Goal: Task Accomplishment & Management: Manage account settings

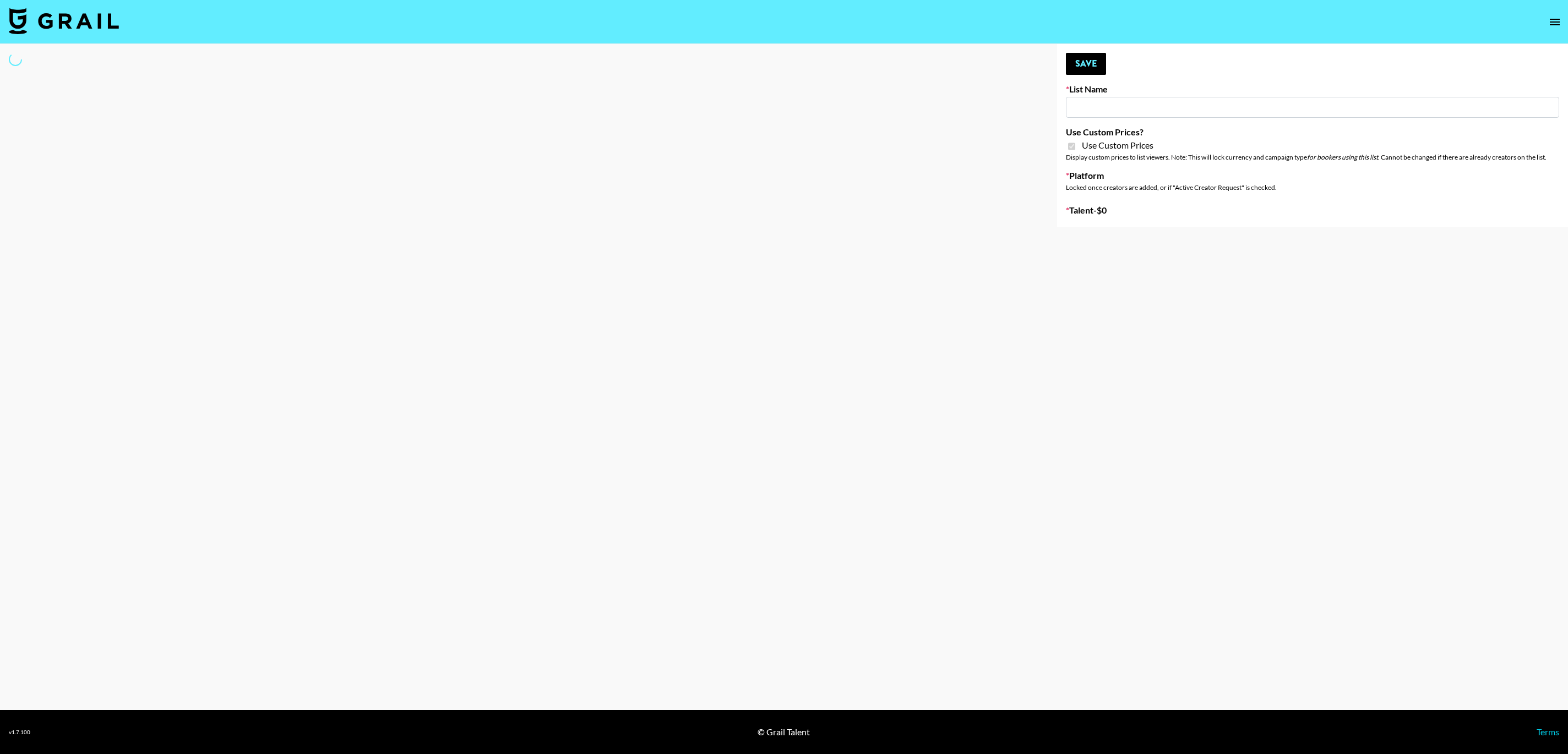
type input "[PERSON_NAME] ([DATE])"
checkbox input "true"
select select "Brand"
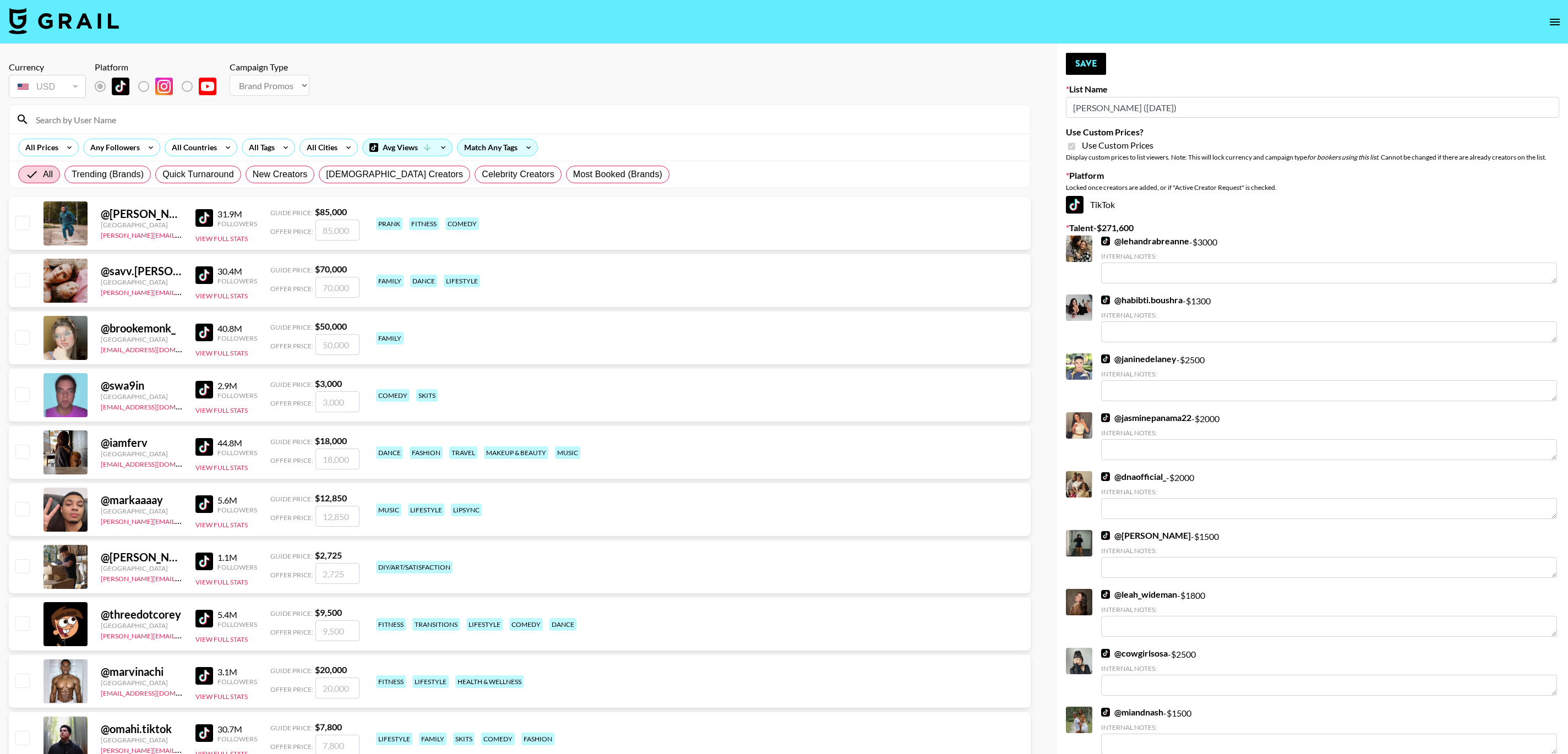
click at [183, 124] on input at bounding box center [527, 119] width 994 height 18
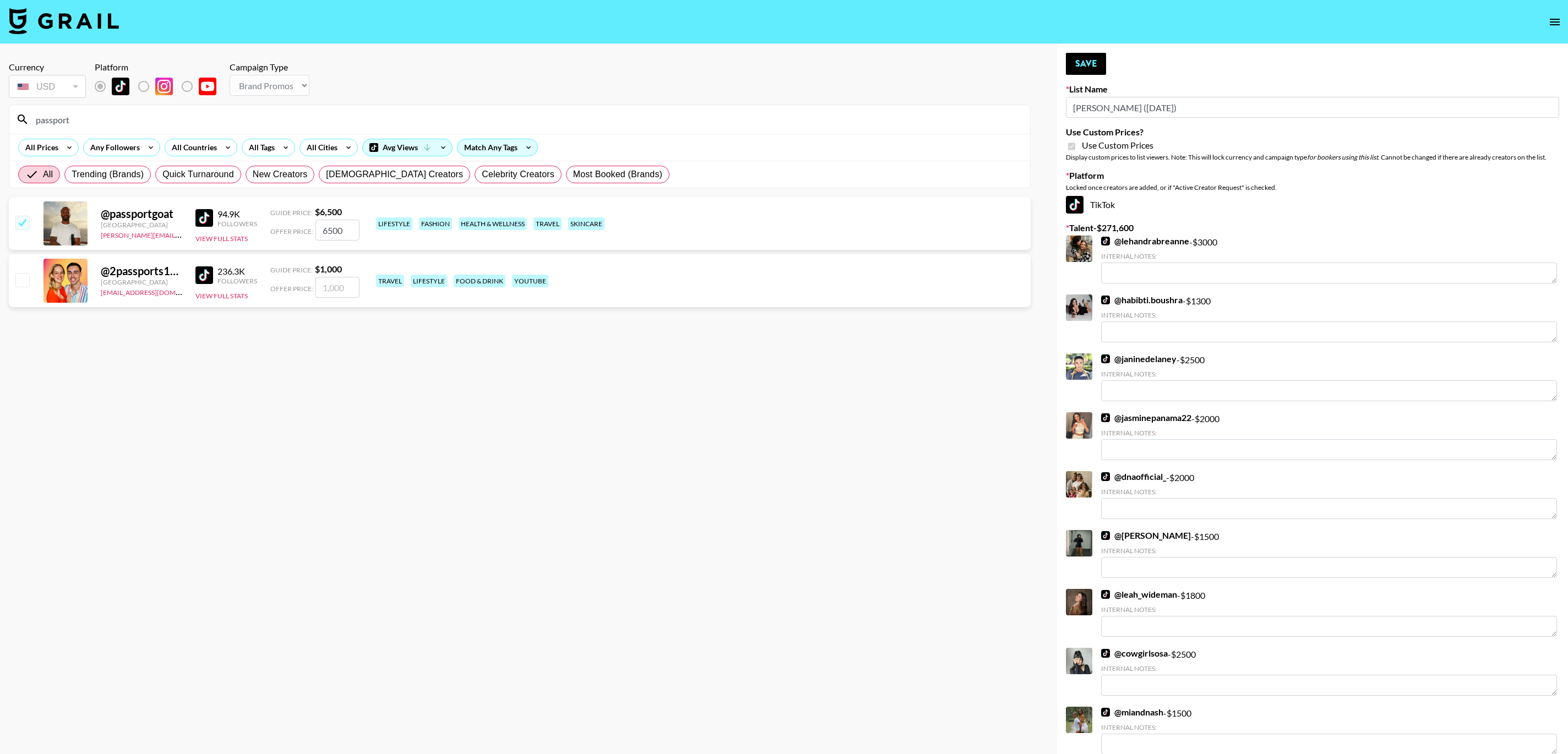
type input "passport"
click at [18, 224] on input "checkbox" at bounding box center [22, 222] width 13 height 13
checkbox input "false"
click at [22, 222] on input "checkbox" at bounding box center [22, 222] width 13 height 13
checkbox input "true"
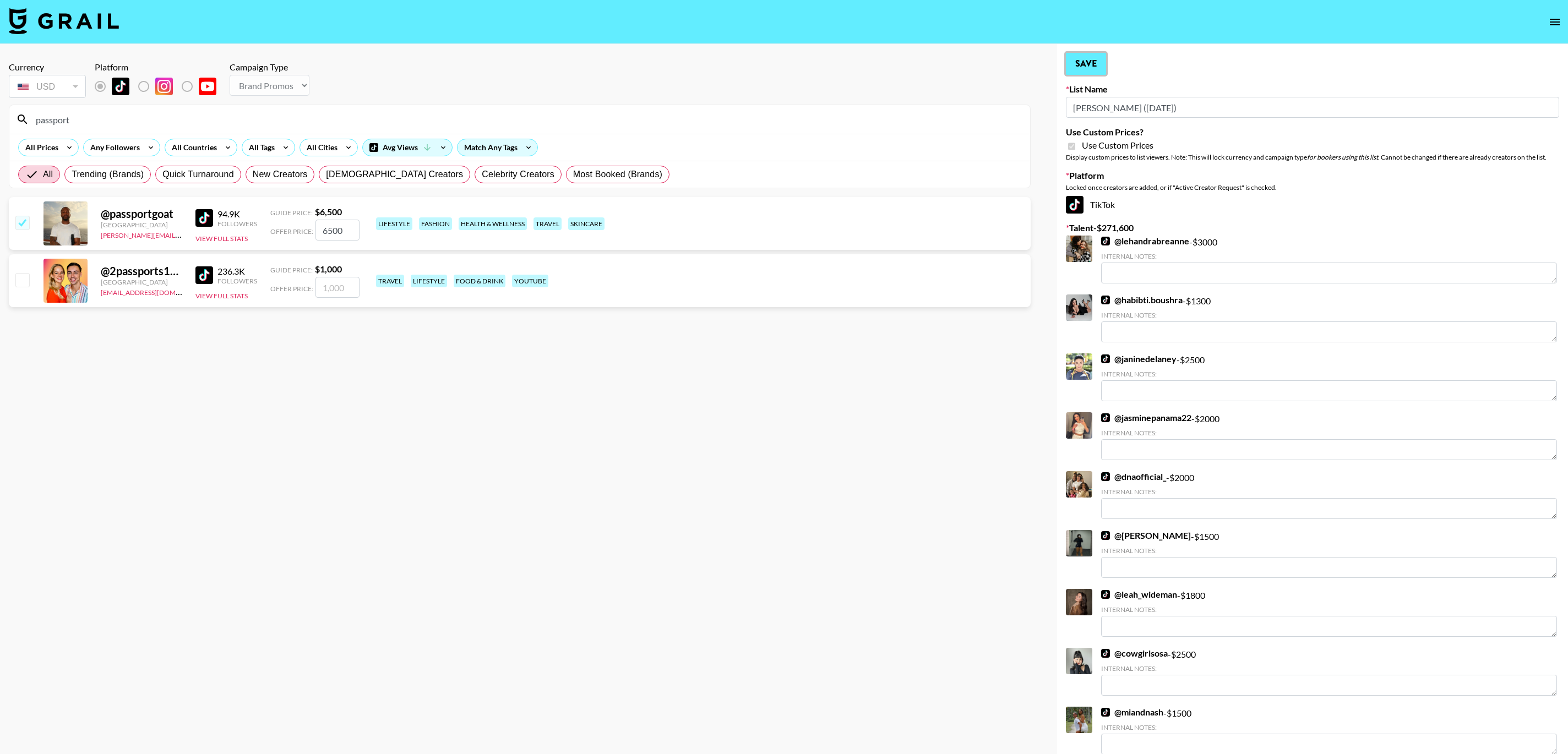
click at [1090, 67] on button "Save" at bounding box center [1086, 63] width 40 height 22
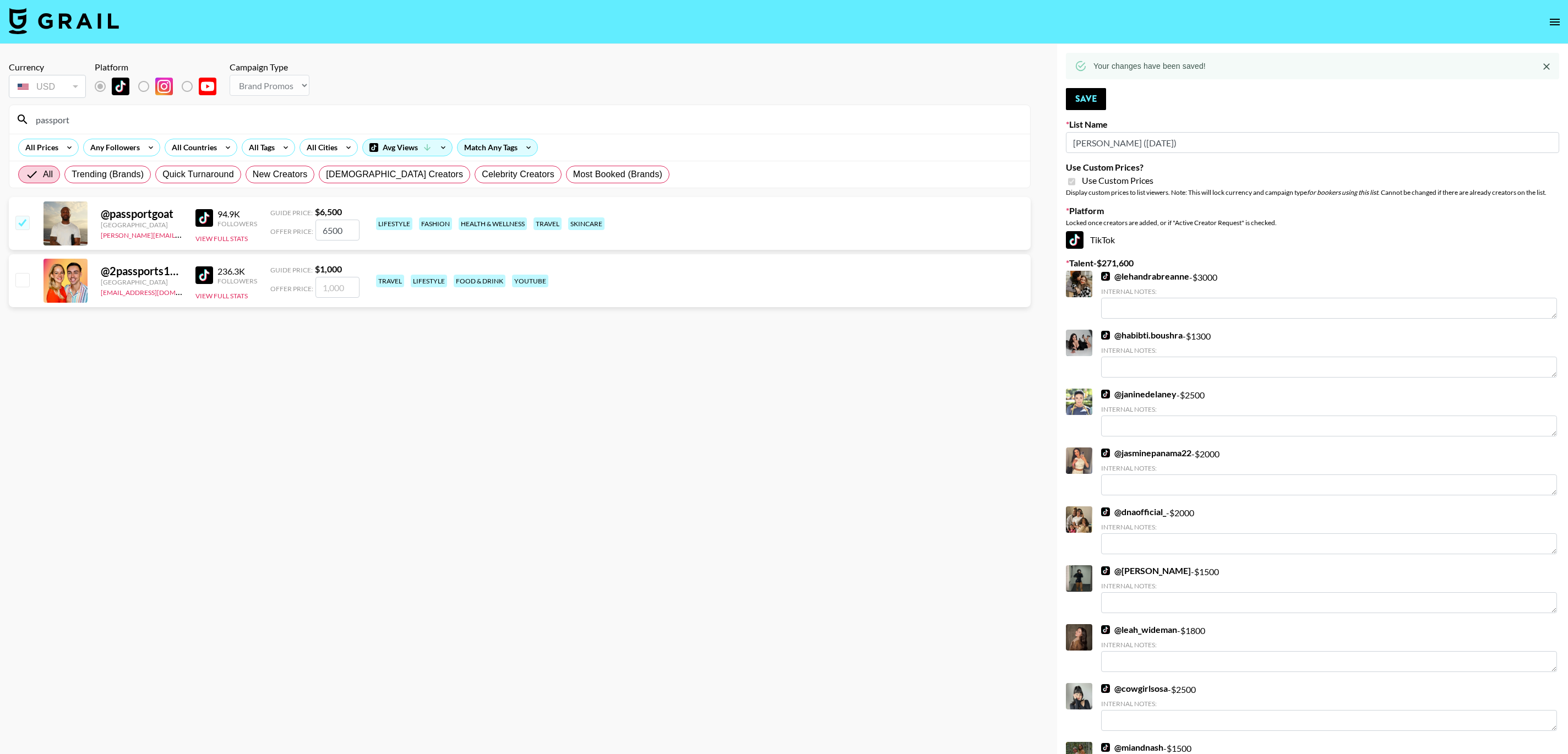
click at [350, 231] on input "6500" at bounding box center [337, 230] width 44 height 21
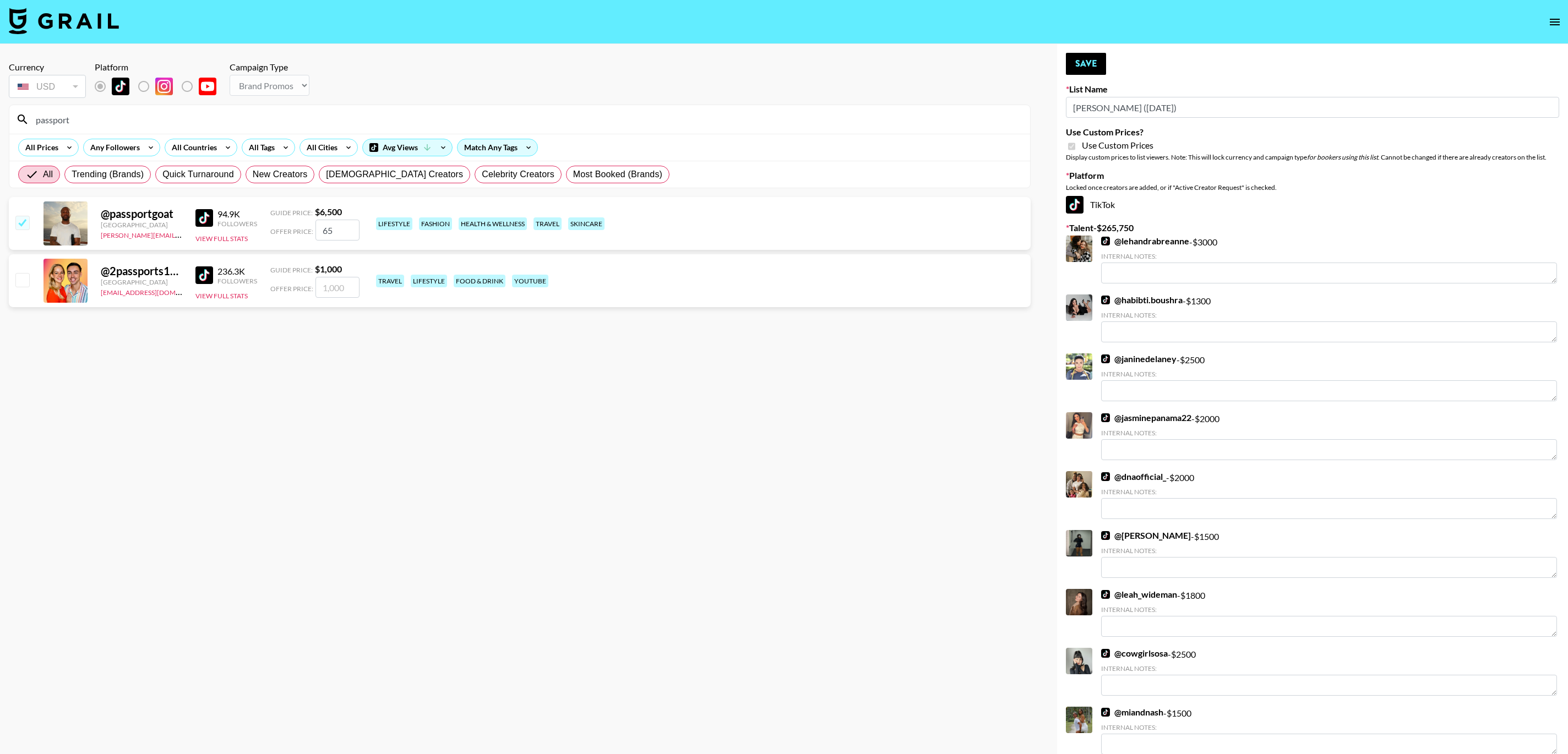
type input "6"
checkbox input "false"
checkbox input "true"
type input "3000"
click at [1079, 60] on button "Save" at bounding box center [1086, 63] width 40 height 22
